Goal: Task Accomplishment & Management: Manage account settings

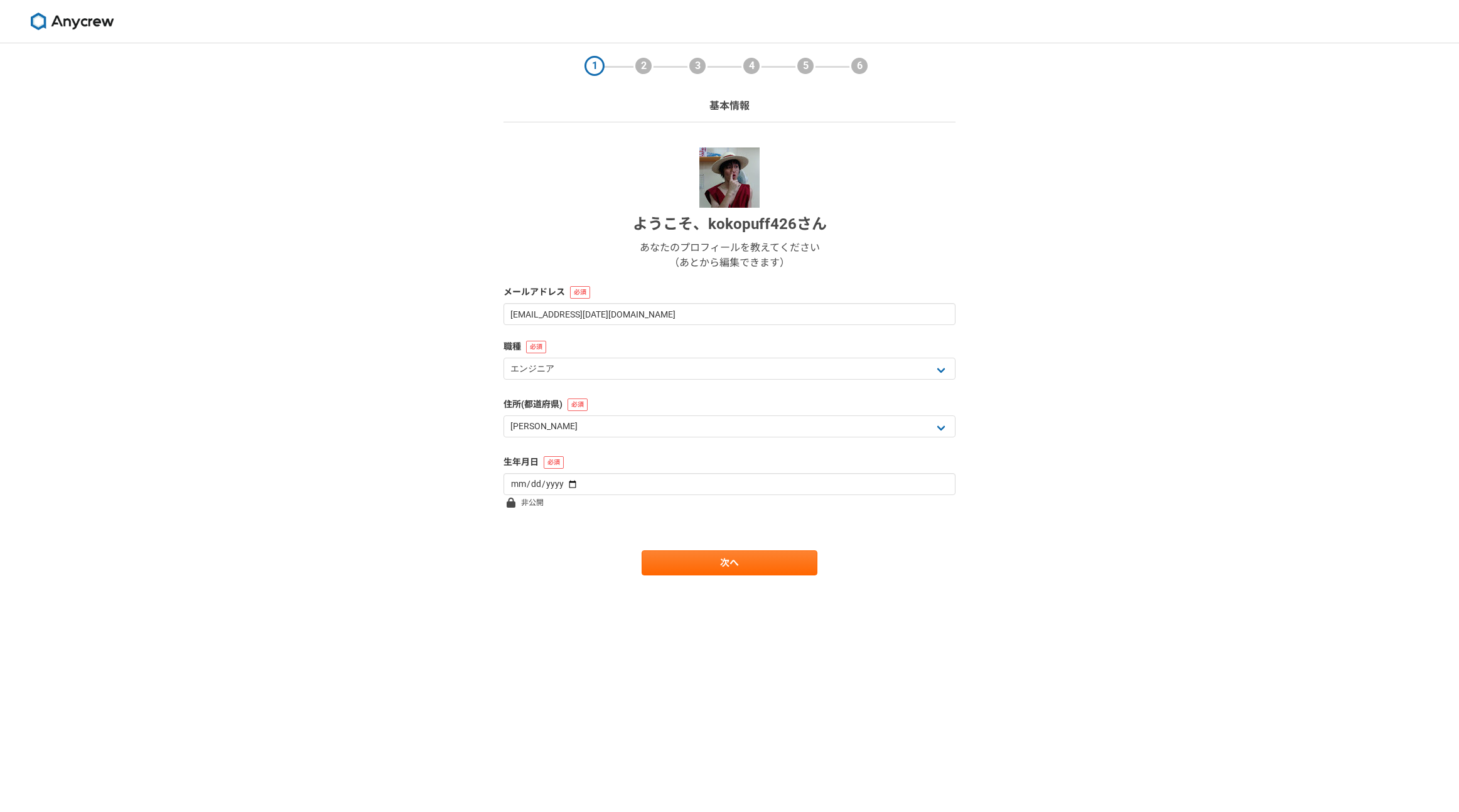
select select "13"
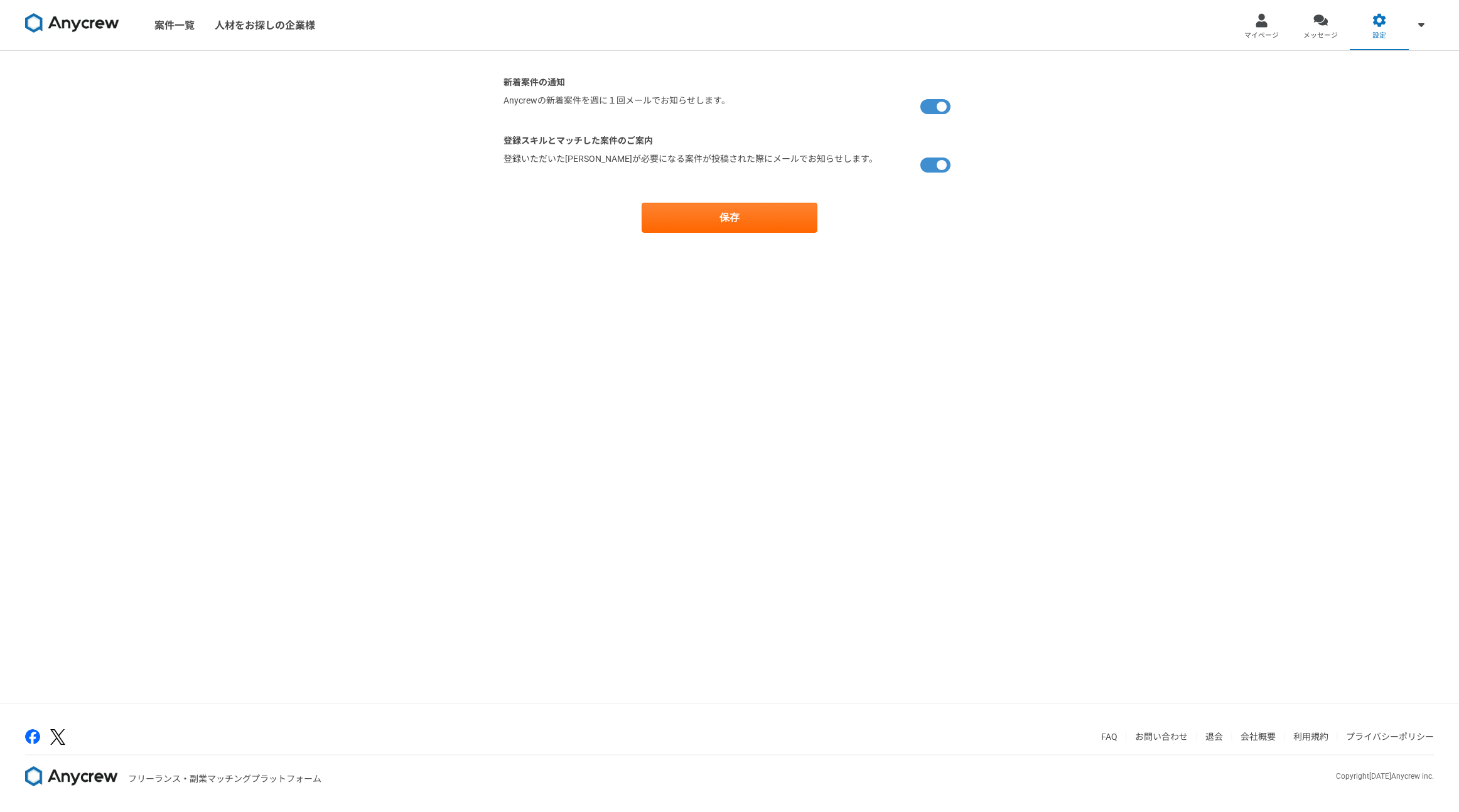
click at [936, 103] on label at bounding box center [938, 106] width 35 height 25
click at [512, 102] on input "checkbox" at bounding box center [507, 98] width 8 height 8
checkbox input "false"
click at [934, 159] on label at bounding box center [938, 165] width 35 height 25
click at [512, 159] on input "checkbox" at bounding box center [507, 156] width 8 height 8
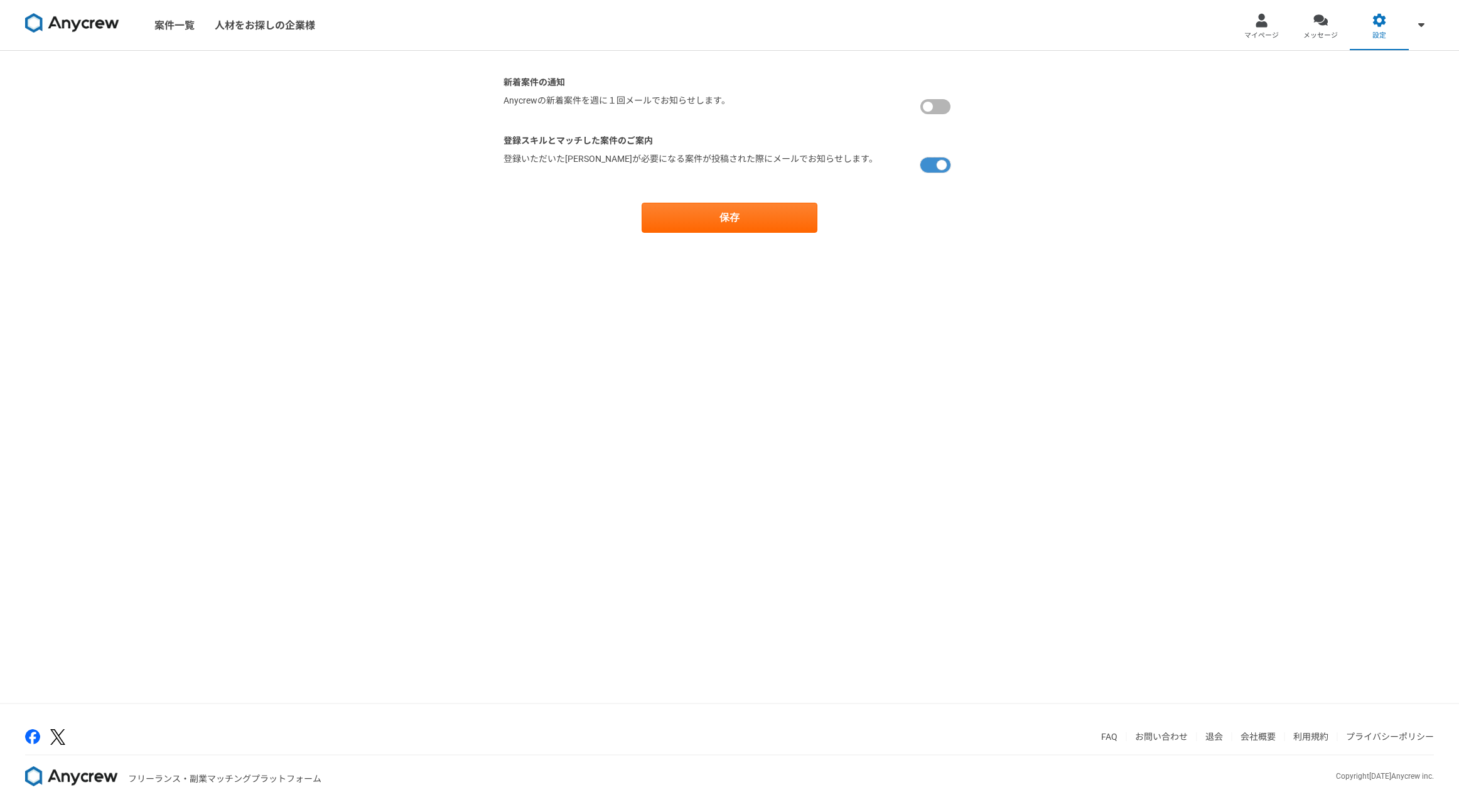
checkbox input "false"
click at [763, 216] on button "保存" at bounding box center [730, 218] width 176 height 30
click at [230, 219] on div "新着案件の通知 [PERSON_NAME]の新着案件を週に１回メールでお知らせします。 登録スキルとマッチした案件のご案内 登録いただいた[PERSON_NA…" at bounding box center [730, 376] width 1459 height 652
click at [105, 17] on img at bounding box center [72, 23] width 94 height 20
